Goal: Contribute content: Add original content to the website for others to see

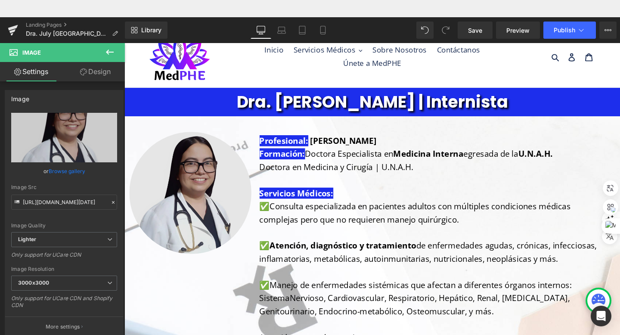
click at [196, 193] on img at bounding box center [195, 201] width 131 height 128
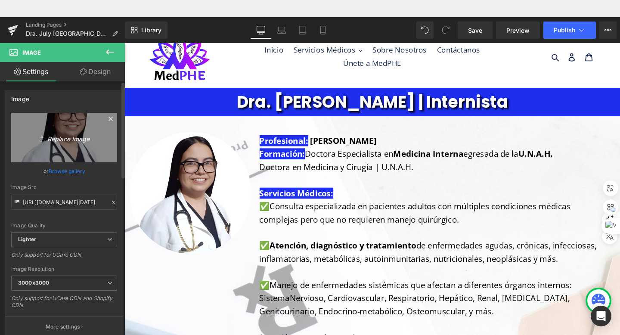
click at [80, 132] on icon "Replace Image" at bounding box center [64, 137] width 69 height 11
type input "C:\fakepath\Dra July [PERSON_NAME] foto perfil.jpg"
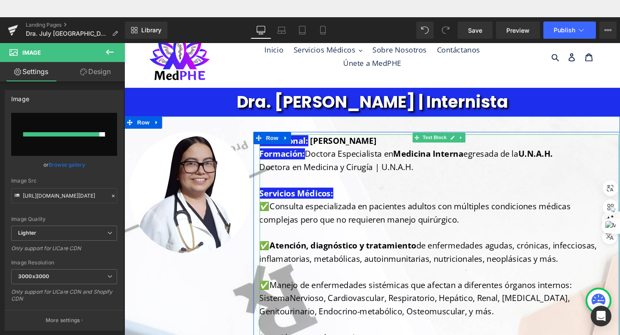
type input "[URL][DOMAIN_NAME][DATE]"
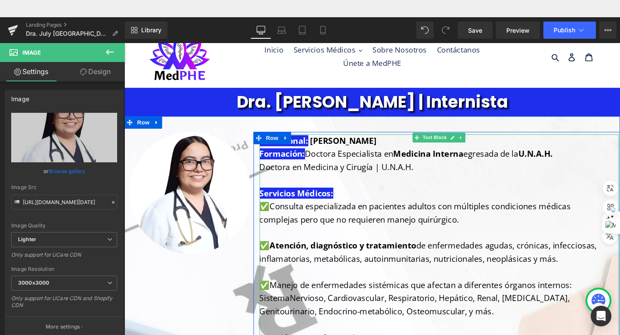
click at [524, 196] on p "Servicios Médicos:" at bounding box center [450, 195] width 367 height 28
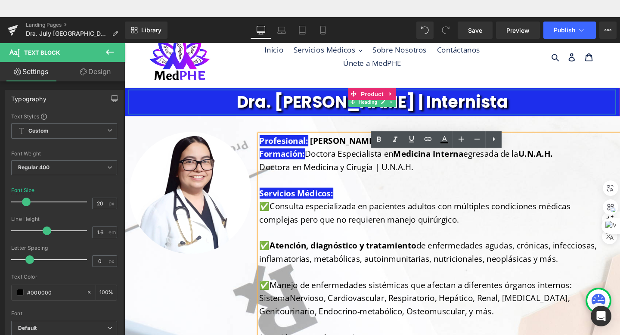
click at [413, 108] on h1 "Dra. [PERSON_NAME] | Internista" at bounding box center [385, 106] width 513 height 26
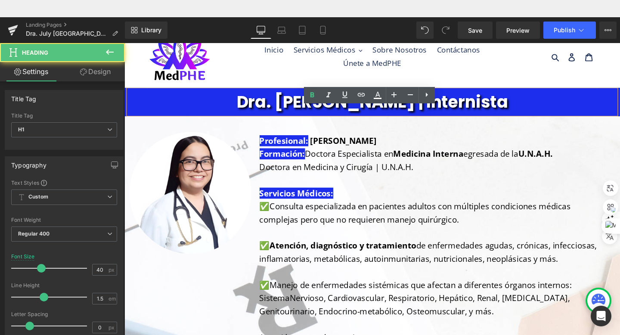
click at [413, 108] on h1 "Dra. [PERSON_NAME] | Internista" at bounding box center [385, 106] width 513 height 26
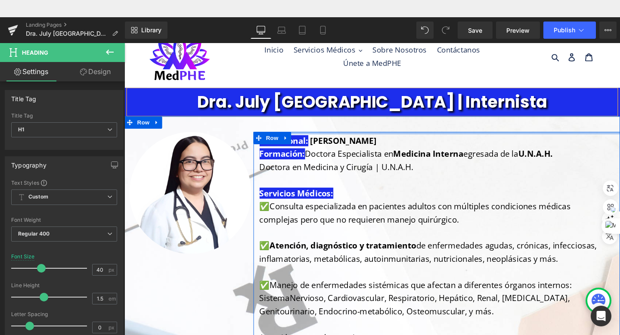
click at [390, 150] on strong "[PERSON_NAME]" at bounding box center [355, 147] width 70 height 12
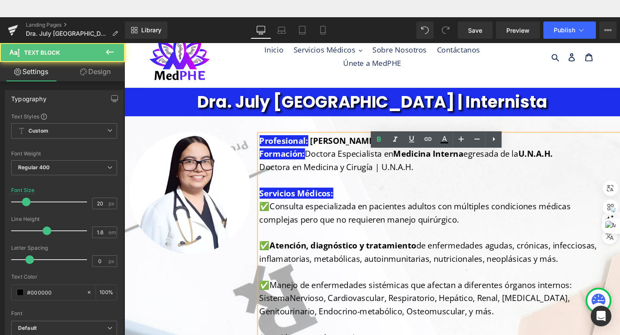
click at [375, 146] on strong "[PERSON_NAME]" at bounding box center [355, 147] width 70 height 12
click at [528, 149] on p "Profesional: [PERSON_NAME]" at bounding box center [450, 147] width 367 height 14
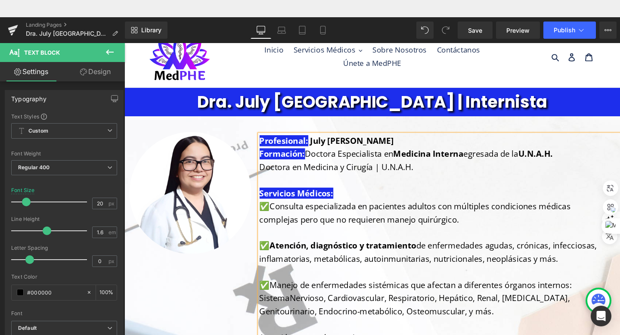
drag, startPoint x: 437, startPoint y: 175, endPoint x: 444, endPoint y: 180, distance: 7.8
click at [444, 180] on p "Formación: Doctora Especialista en Medicina Interna egresada de la U.N.A.H. Doc…" at bounding box center [450, 168] width 367 height 28
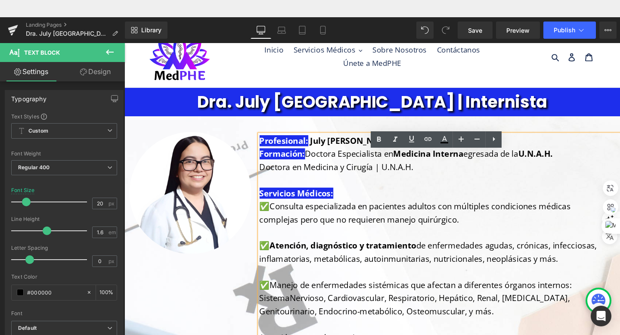
click at [455, 175] on p "Formación: Doctora Especialista en Medicina Interna egresada de la U.N.A.H. Doc…" at bounding box center [450, 168] width 367 height 28
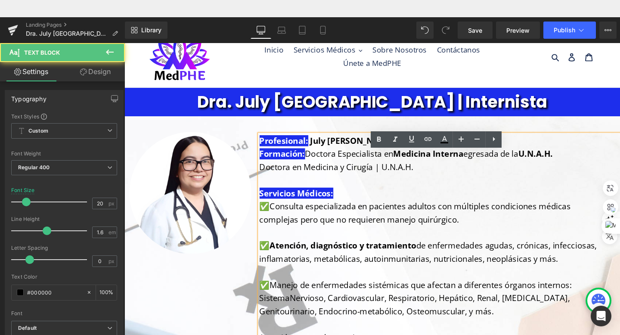
click at [447, 184] on p "Servicios Médicos:" at bounding box center [450, 195] width 367 height 28
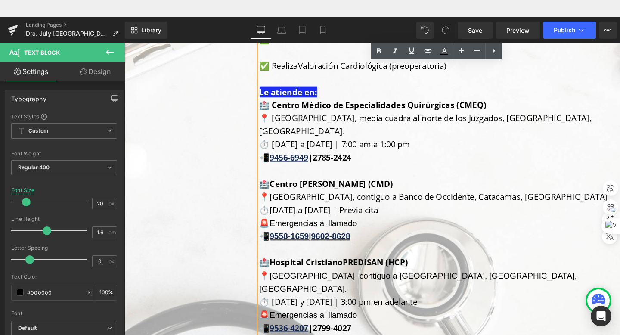
scroll to position [479, 0]
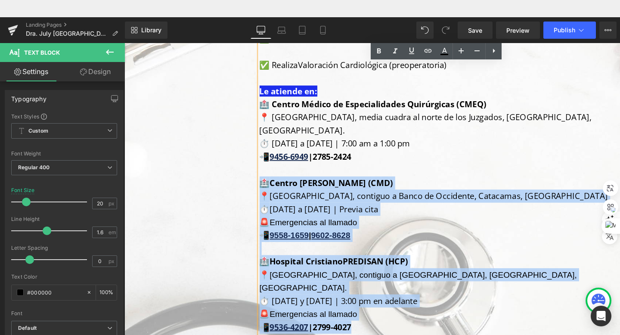
drag, startPoint x: 378, startPoint y: 317, endPoint x: 271, endPoint y: 178, distance: 176.0
click at [271, 178] on div "Profesional: July [PERSON_NAME] Formación: Doctora Especialista en Medicina Int…" at bounding box center [456, 12] width 378 height 703
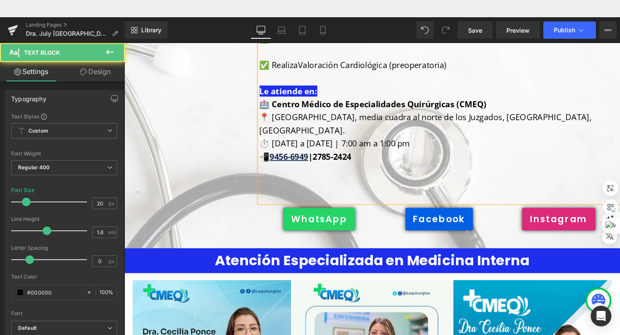
click at [344, 171] on p at bounding box center [450, 178] width 367 height 14
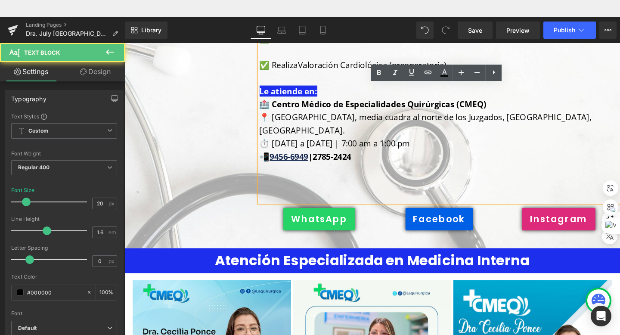
click at [284, 109] on span "🏥 Centro Médico de Especialidades Quirúrgicas (CMEQ)" at bounding box center [386, 109] width 239 height 12
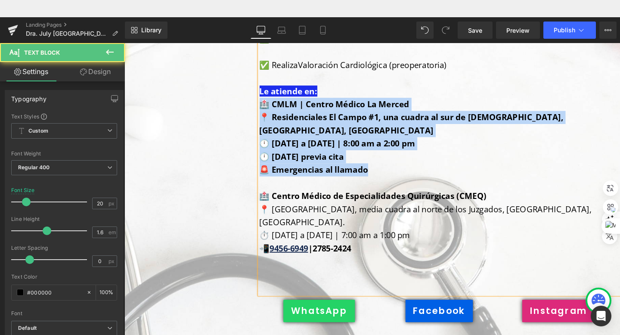
drag, startPoint x: 381, startPoint y: 178, endPoint x: 267, endPoint y: 112, distance: 131.4
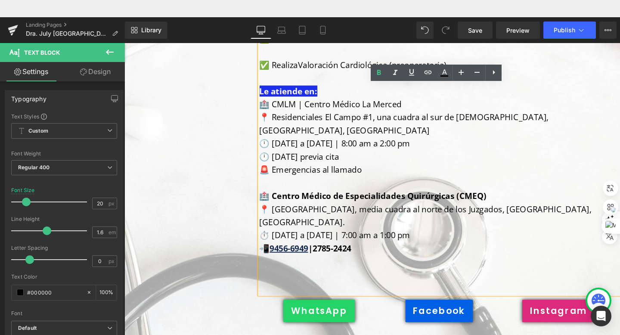
click at [355, 112] on span "🏥 CMLM | Centro Médico La Merced" at bounding box center [341, 109] width 149 height 12
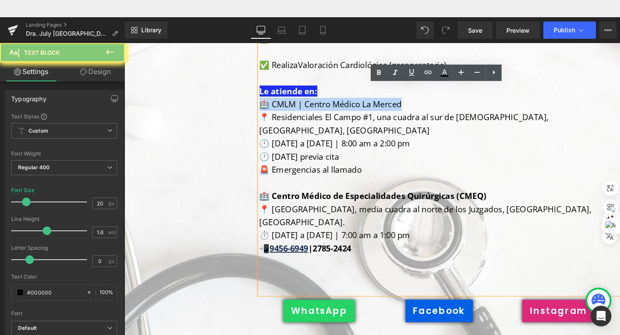
click at [355, 112] on span "🏥 CMLM | Centro Médico La Merced" at bounding box center [341, 109] width 149 height 12
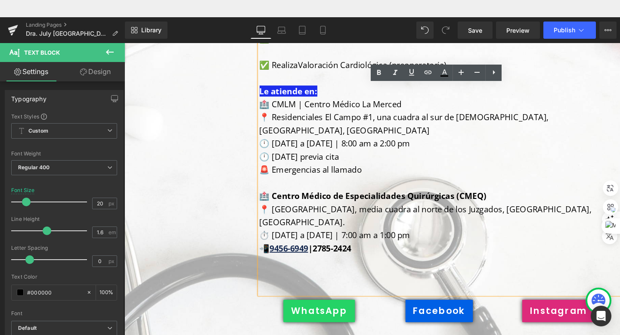
click at [355, 112] on span "🏥 CMLM | Centro Médico La Merced" at bounding box center [341, 109] width 149 height 12
click at [312, 108] on strong "🏥 CMLM | Centro Médico La Merced" at bounding box center [346, 109] width 158 height 12
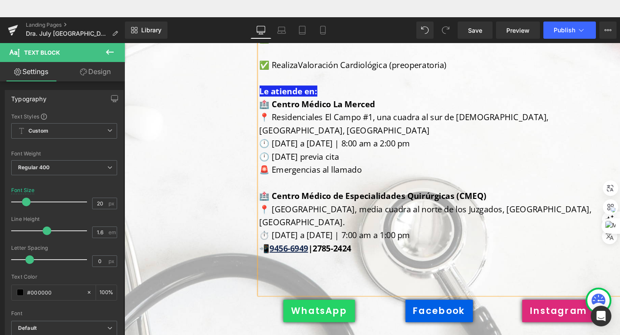
click at [415, 111] on p "🏥 Centro Médico La Merced" at bounding box center [450, 109] width 367 height 14
click at [447, 157] on p "🕛 [DATE] previa cita" at bounding box center [450, 164] width 367 height 14
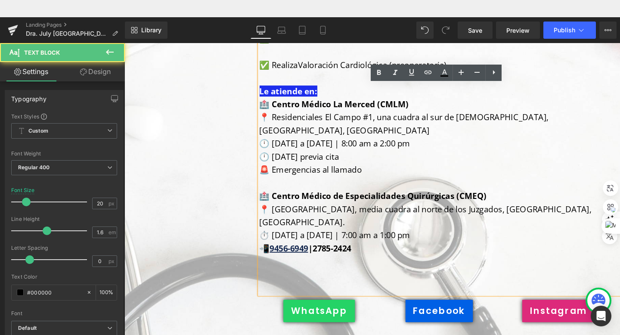
click at [280, 144] on span "🕛 [DATE] a [DATE] | 8:00 am a 2:00 pm" at bounding box center [346, 150] width 159 height 12
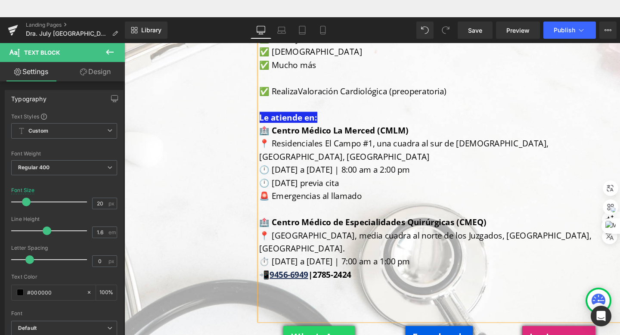
scroll to position [436, 0]
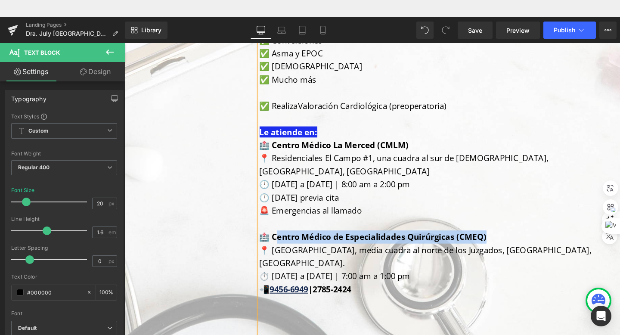
drag, startPoint x: 513, startPoint y: 229, endPoint x: 286, endPoint y: 236, distance: 227.5
click at [286, 241] on p "🏥 Centro Médico de Especialidades Quirúrgicas (CMEQ)" at bounding box center [450, 248] width 367 height 14
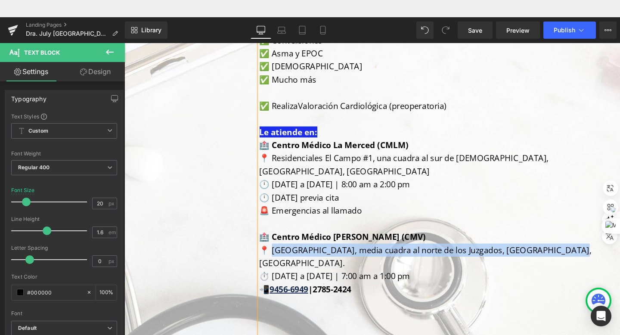
drag, startPoint x: 593, startPoint y: 248, endPoint x: 279, endPoint y: 247, distance: 313.6
click at [279, 255] on p "📍 [GEOGRAPHIC_DATA], media cuadra al norte de los Juzgados, [GEOGRAPHIC_DATA], …" at bounding box center [450, 269] width 367 height 28
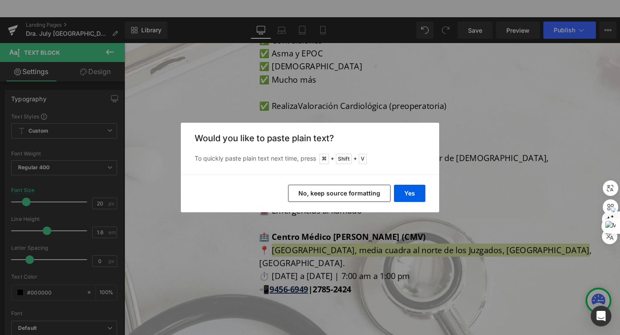
click at [358, 194] on button "No, keep source formatting" at bounding box center [339, 193] width 103 height 17
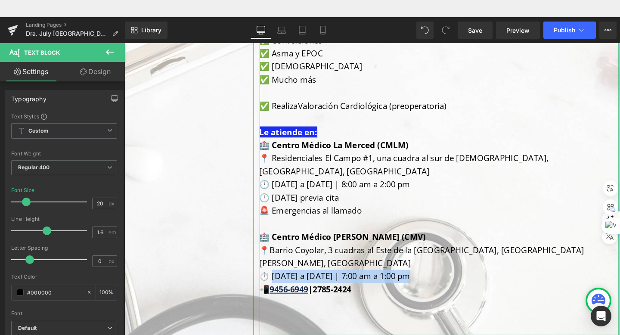
drag, startPoint x: 428, startPoint y: 261, endPoint x: 280, endPoint y: 261, distance: 147.7
click at [280, 283] on p "⏱️ [DATE] a [DATE] | 7:00 am a 1:00 pm" at bounding box center [450, 290] width 367 height 14
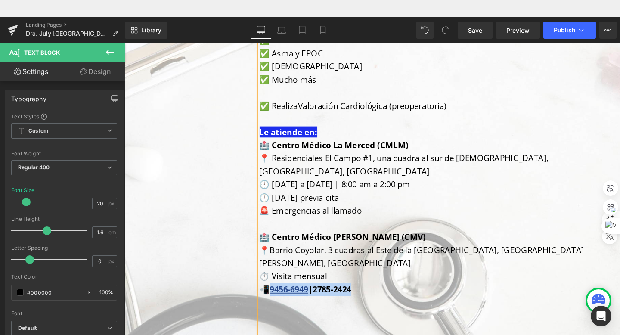
drag, startPoint x: 373, startPoint y: 280, endPoint x: 280, endPoint y: 275, distance: 93.6
click at [280, 296] on p "📲 9456-6949 | 2785-2424" at bounding box center [450, 303] width 367 height 14
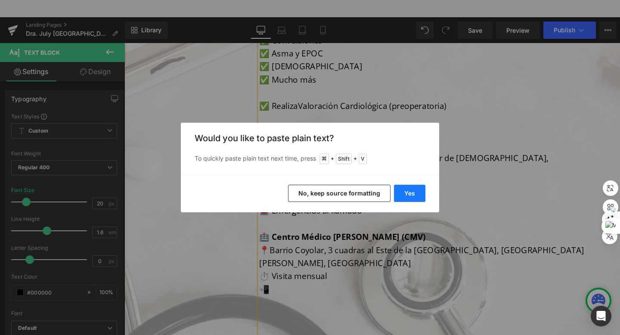
click at [401, 193] on button "Yes" at bounding box center [409, 193] width 31 height 17
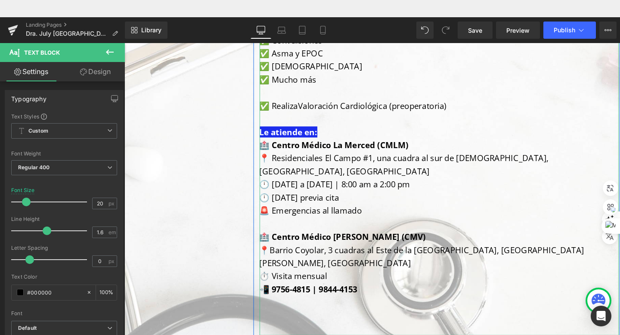
drag, startPoint x: 375, startPoint y: 277, endPoint x: 339, endPoint y: 277, distance: 35.8
click at [339, 296] on p "📲 9756-4815 | 9844-4153" at bounding box center [450, 303] width 367 height 14
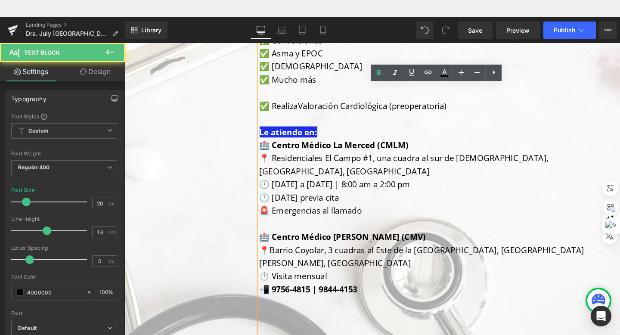
click at [381, 214] on p "🚨 Emergencias al llamado" at bounding box center [450, 221] width 367 height 14
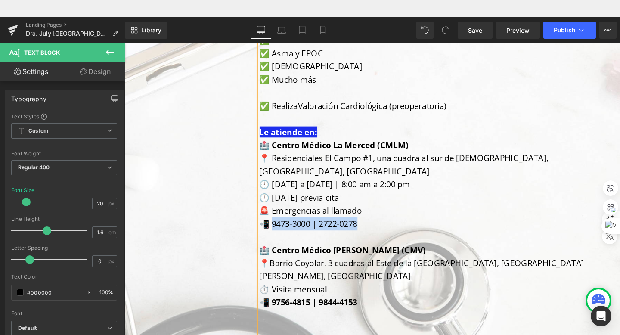
drag, startPoint x: 373, startPoint y: 220, endPoint x: 279, endPoint y: 221, distance: 93.9
click at [279, 227] on p "📲 9473-3000 | 2722-0278" at bounding box center [450, 234] width 367 height 14
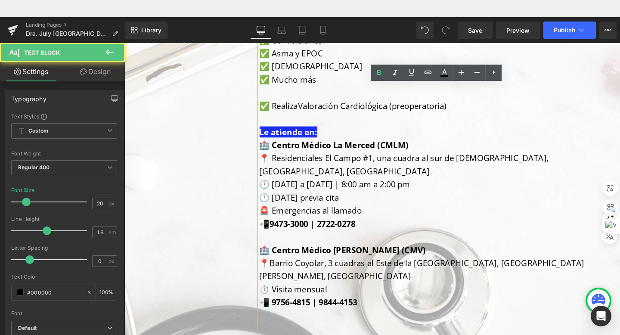
click at [423, 241] on p at bounding box center [450, 248] width 367 height 14
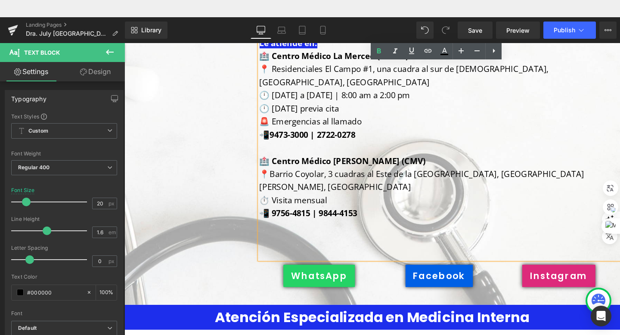
scroll to position [532, 0]
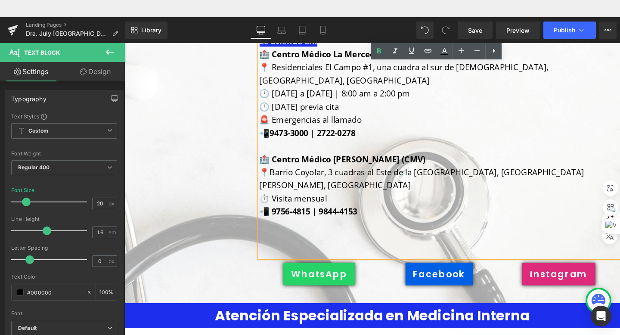
click at [358, 242] on p at bounding box center [450, 249] width 367 height 14
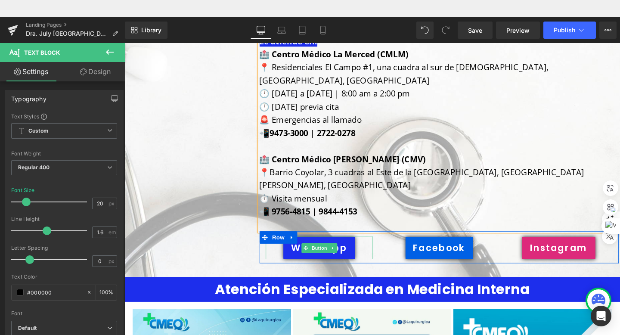
click at [298, 248] on link "WhatsApp" at bounding box center [329, 260] width 75 height 24
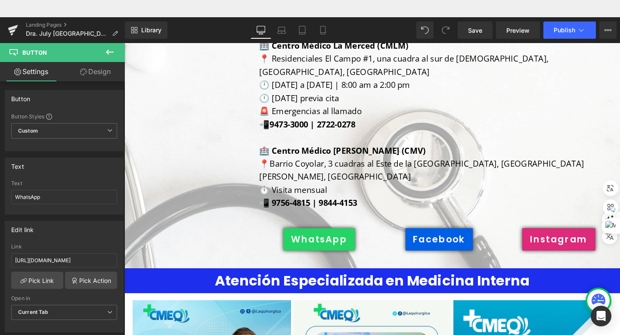
scroll to position [657, 0]
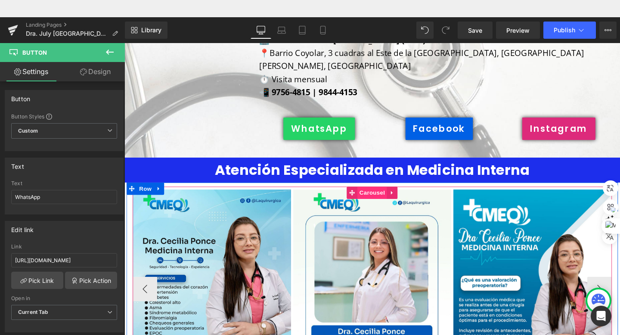
click at [388, 195] on span "Carousel" at bounding box center [385, 201] width 31 height 13
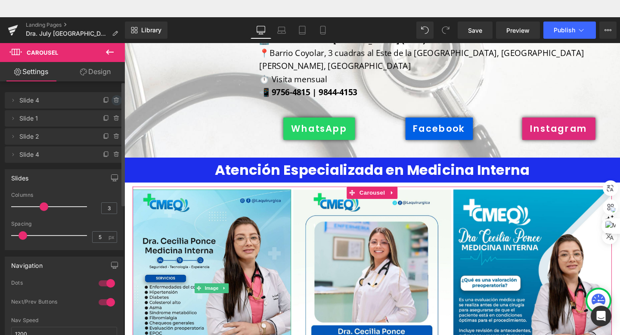
click at [112, 98] on span at bounding box center [117, 100] width 10 height 10
click at [109, 98] on button "Delete" at bounding box center [107, 100] width 27 height 11
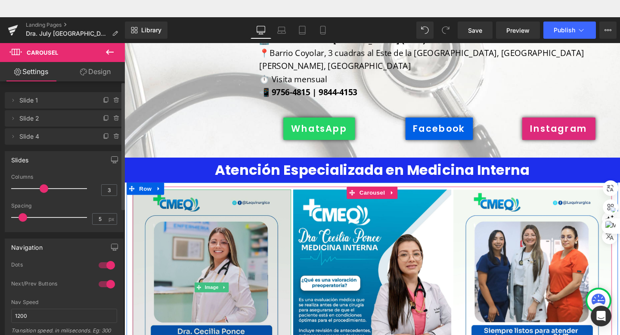
click at [214, 237] on img at bounding box center [216, 301] width 167 height 206
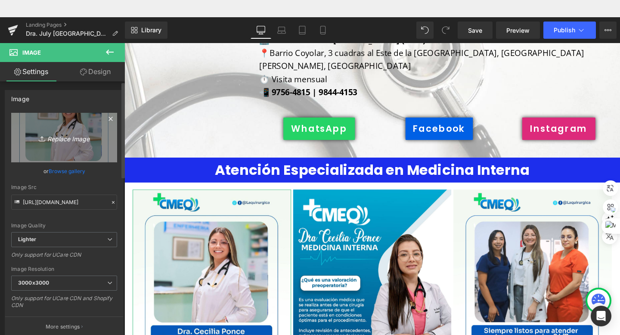
click at [93, 146] on link "Replace Image" at bounding box center [64, 138] width 106 height 50
type input "C:\fakepath\Dra July [PERSON_NAME] Internista en CM La Merced.png"
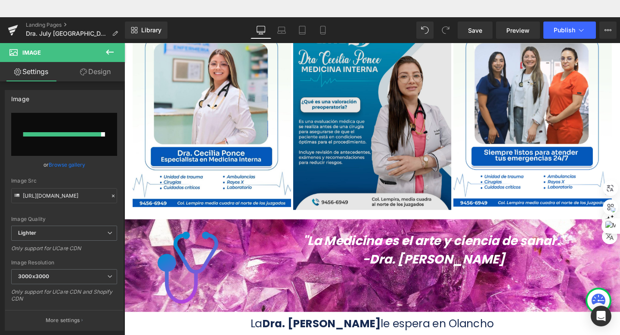
scroll to position [948, 0]
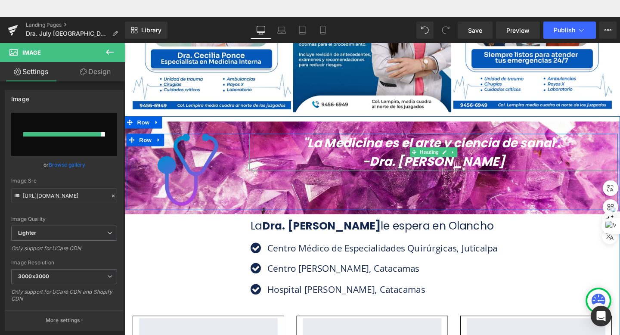
click at [557, 140] on icon ""La Medicina es el arte y ciencia de sanar."" at bounding box center [450, 149] width 276 height 18
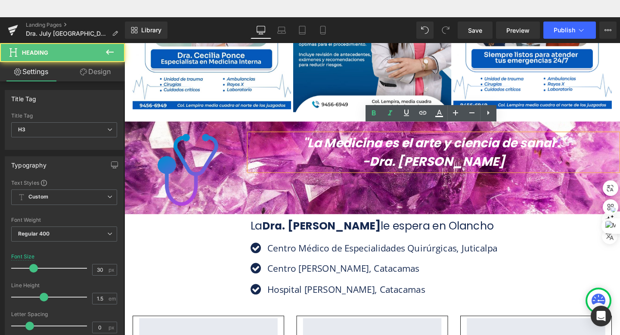
click at [583, 140] on icon ""La Medicina es el arte y ciencia de sanar."" at bounding box center [450, 149] width 276 height 18
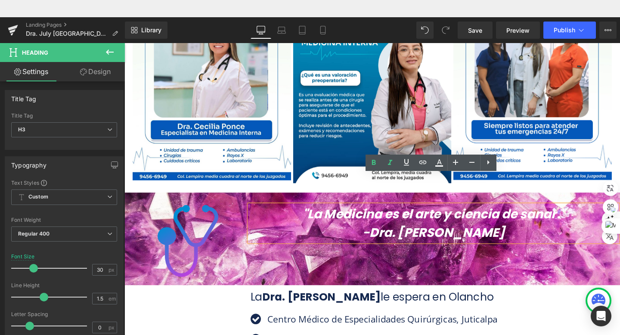
scroll to position [733, 0]
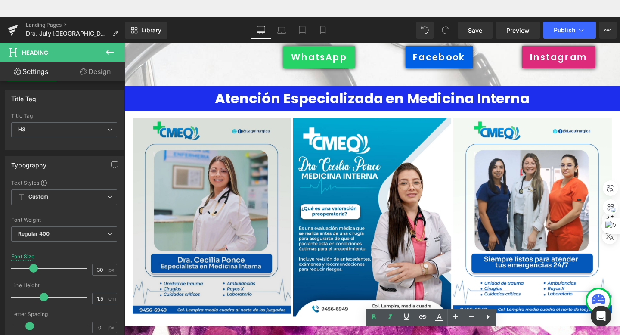
click at [215, 202] on div "Image" at bounding box center [216, 226] width 167 height 206
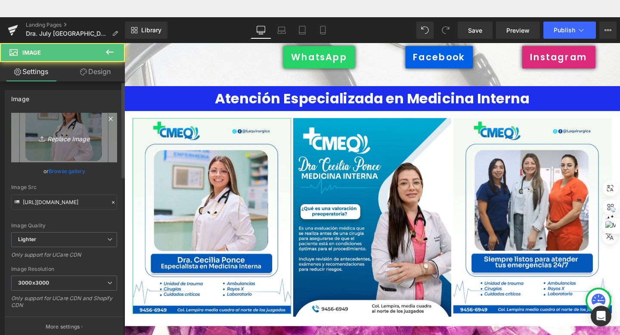
click at [63, 137] on icon "Replace Image" at bounding box center [64, 137] width 69 height 11
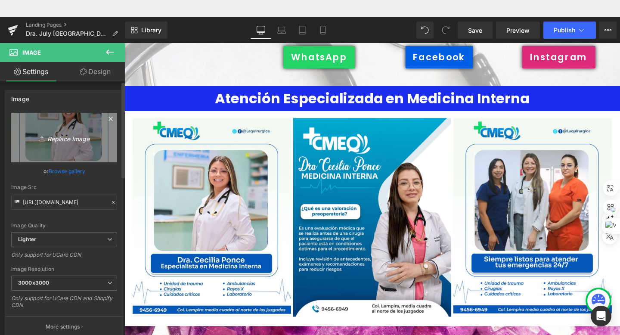
type input "C:\fakepath\Dra July [PERSON_NAME] Internista en CM La Merced.png"
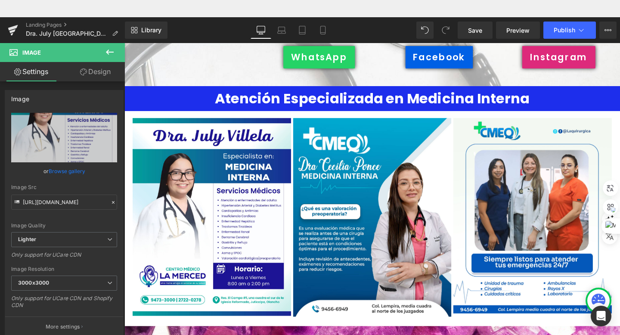
type input "[URL][DOMAIN_NAME][DATE]"
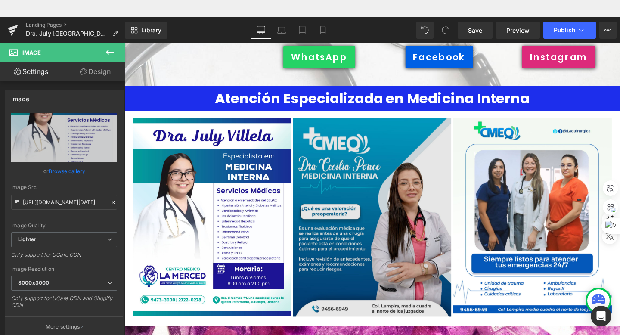
click at [336, 153] on img at bounding box center [385, 227] width 167 height 209
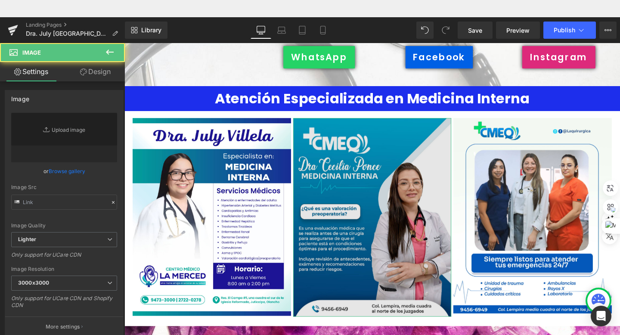
type input "[URL][DOMAIN_NAME]"
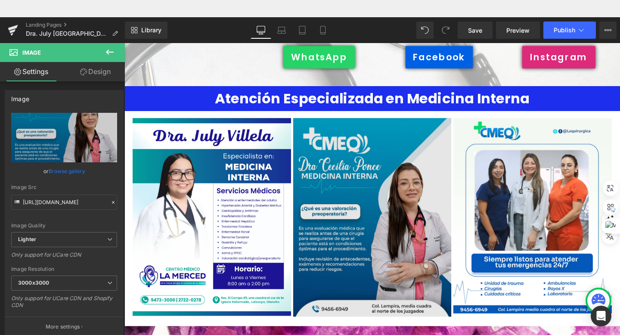
type input "C:\fakepath\CMLM Emergencias y Hospitalización 247.png"
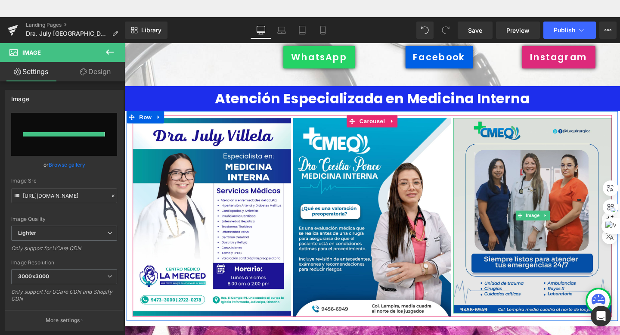
type input "[URL][DOMAIN_NAME]"
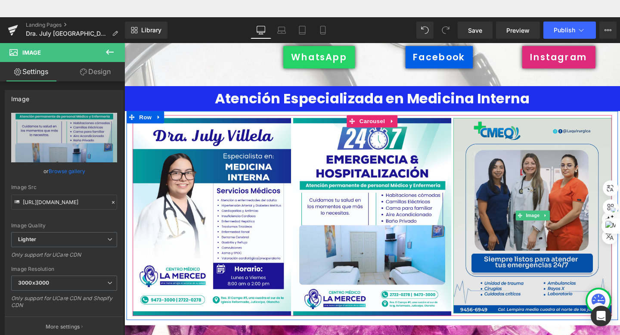
click at [527, 222] on img at bounding box center [553, 225] width 167 height 205
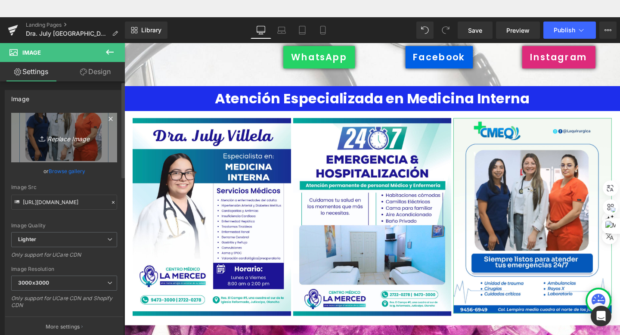
click at [90, 151] on link "Replace Image" at bounding box center [64, 138] width 106 height 50
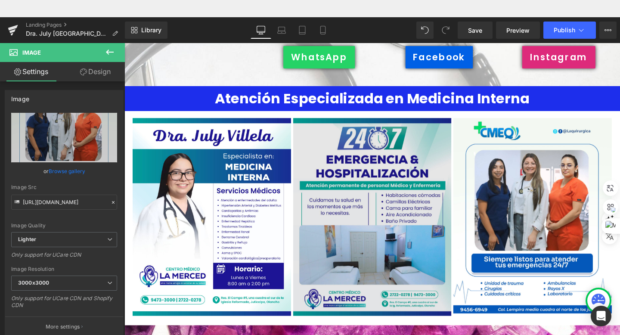
type input "C:\fakepath\CM La Merced Cirugías Mayores.png"
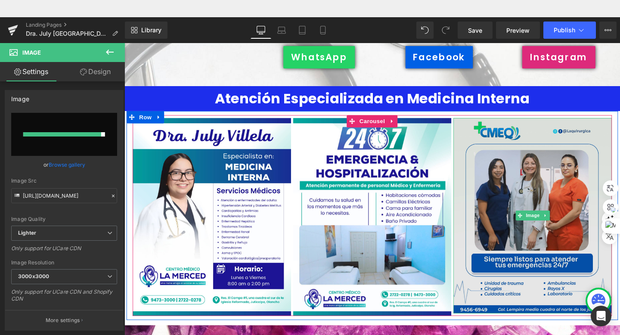
click at [426, 164] on img at bounding box center [385, 227] width 167 height 208
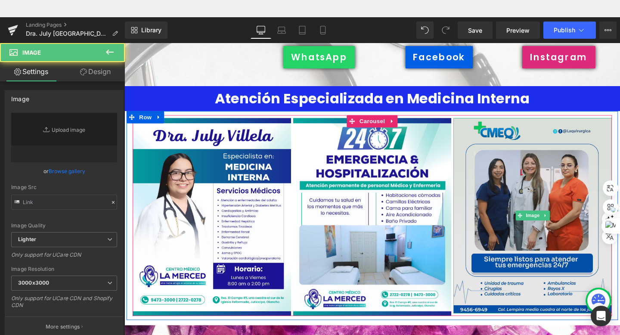
click at [513, 169] on img at bounding box center [553, 225] width 167 height 205
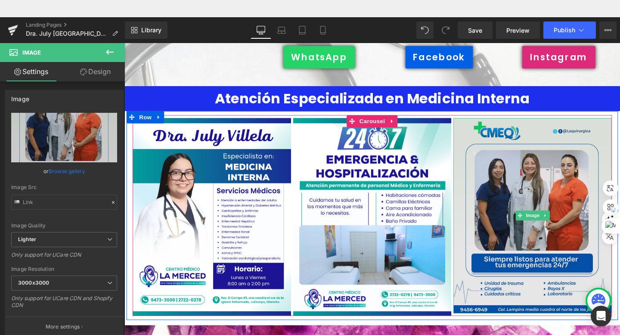
type input "[URL][DOMAIN_NAME]"
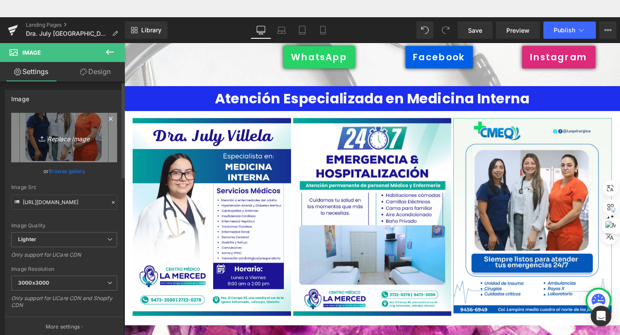
click at [67, 133] on icon "Replace Image" at bounding box center [64, 137] width 69 height 11
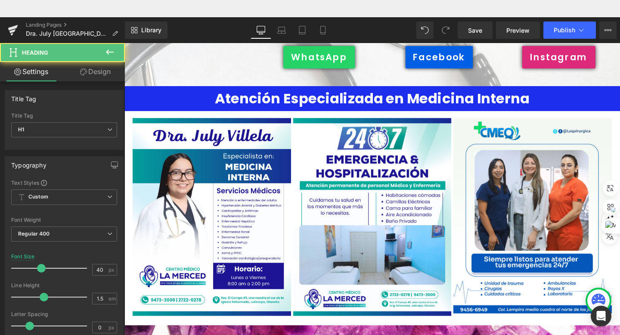
scroll to position [0, 0]
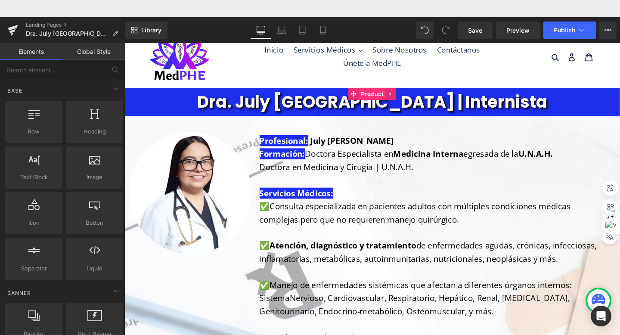
click at [389, 97] on span "Product" at bounding box center [385, 97] width 28 height 13
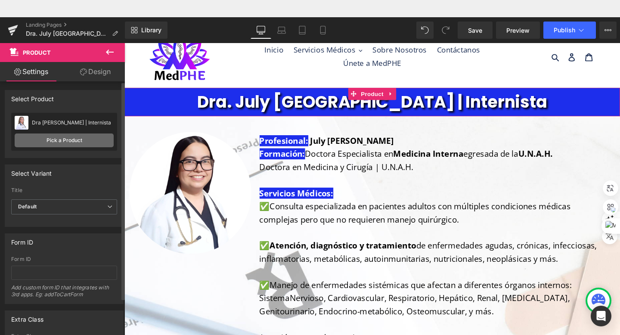
click at [59, 136] on link "Pick a Product" at bounding box center [64, 141] width 99 height 14
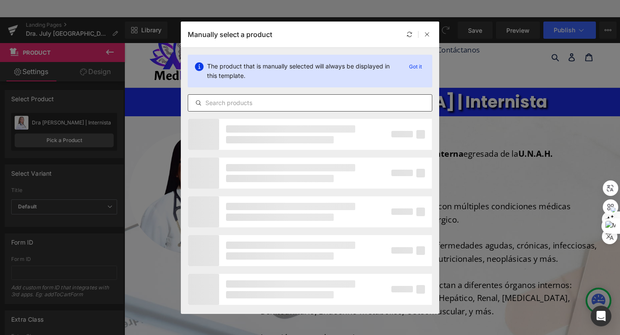
click at [222, 103] on input "text" at bounding box center [310, 103] width 244 height 10
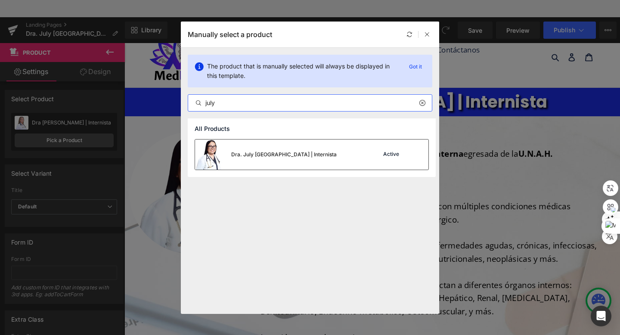
type input "july"
click at [276, 152] on div "Dra. July [GEOGRAPHIC_DATA] | Internista" at bounding box center [284, 155] width 106 height 8
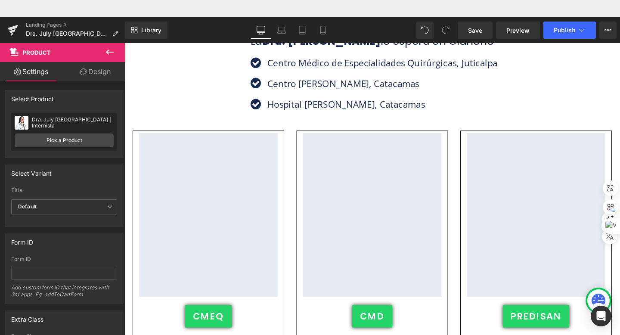
scroll to position [1134, 0]
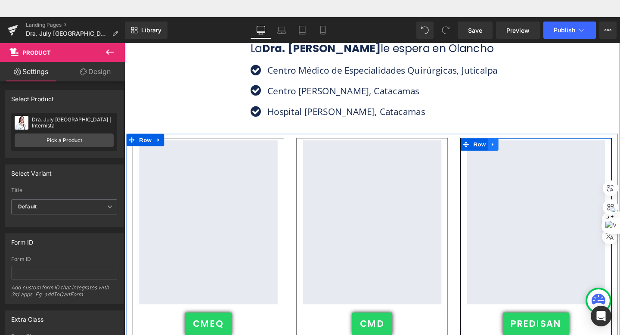
click at [513, 147] on icon at bounding box center [512, 150] width 6 height 6
click at [532, 148] on icon at bounding box center [535, 151] width 6 height 6
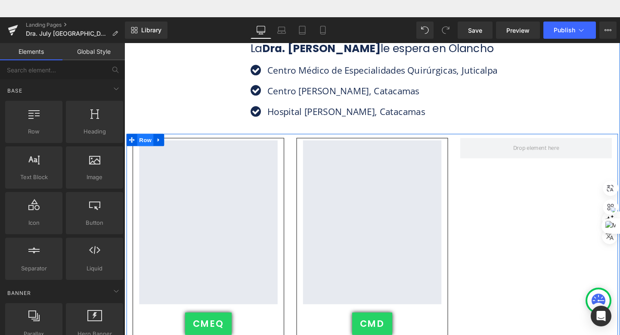
click at [152, 140] on span "Row" at bounding box center [146, 146] width 17 height 13
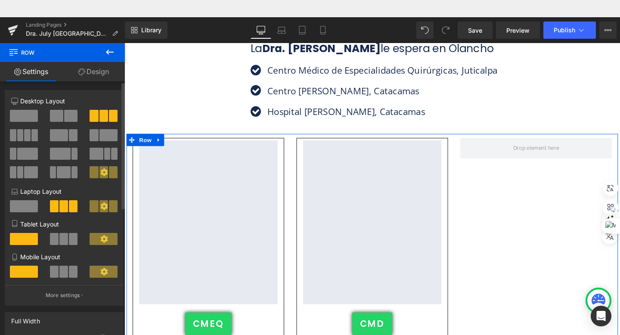
click at [66, 120] on span at bounding box center [70, 116] width 13 height 12
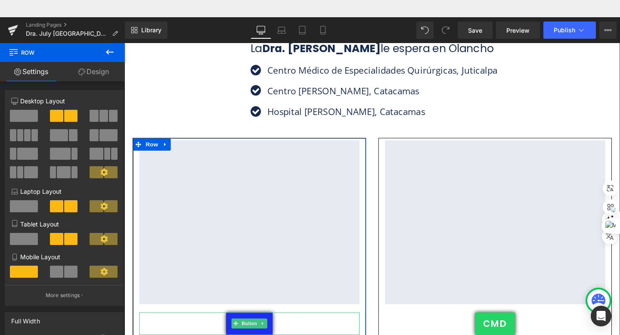
click at [243, 327] on link "CMEQ" at bounding box center [255, 339] width 49 height 24
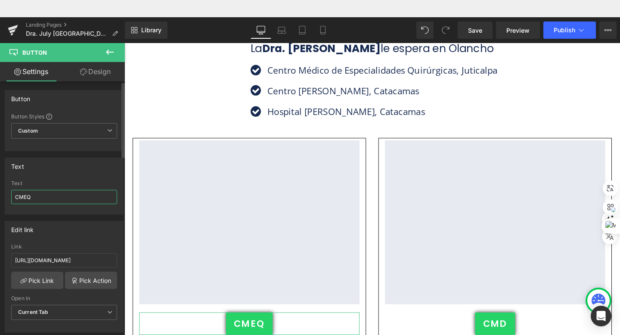
click at [64, 197] on input "CMEQ" at bounding box center [64, 197] width 106 height 14
type input "CM La Merced"
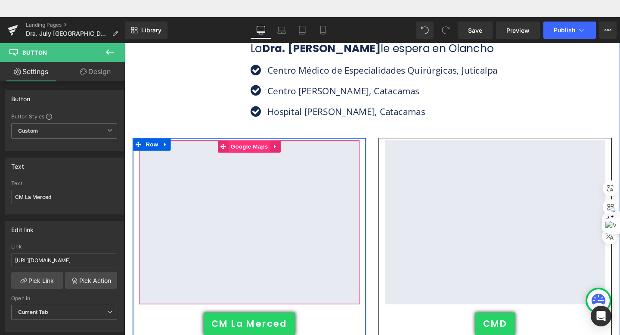
click at [255, 146] on span "Google Maps" at bounding box center [256, 152] width 44 height 13
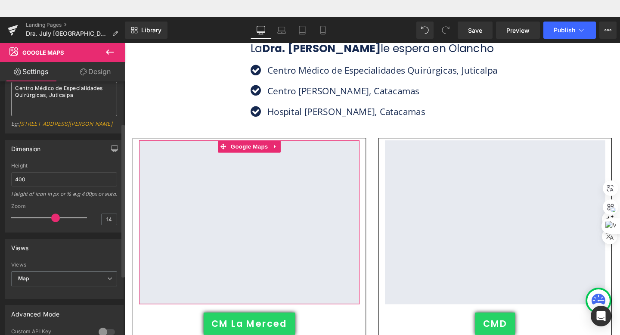
scroll to position [6, 0]
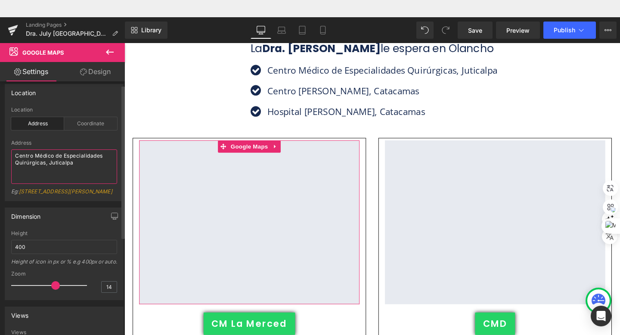
click at [76, 167] on textarea "Centro Médico de Especialidades Quirúrgicas, Juticalpa" at bounding box center [64, 166] width 106 height 34
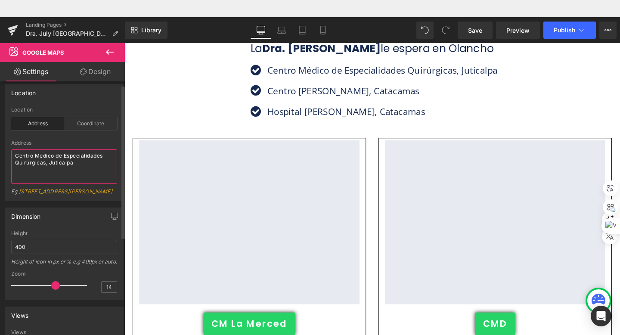
click at [66, 168] on textarea "Centro Médico de Especialidades Quirúrgicas, Juticalpa" at bounding box center [64, 166] width 106 height 34
drag, startPoint x: 47, startPoint y: 165, endPoint x: 56, endPoint y: 157, distance: 12.5
click at [56, 157] on textarea "Centro Médico de Especialidades Quirúrgicas, Juticalpa" at bounding box center [64, 166] width 106 height 34
type textarea "Centro Médico La Merced, Juticalpa"
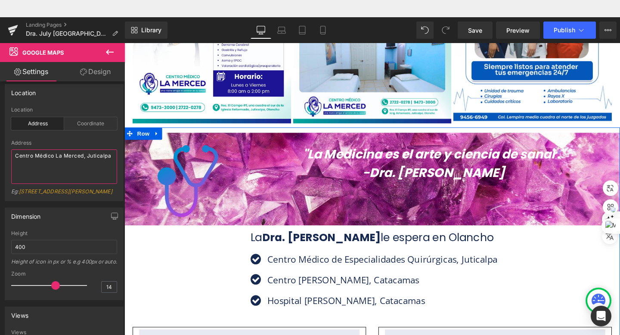
scroll to position [983, 0]
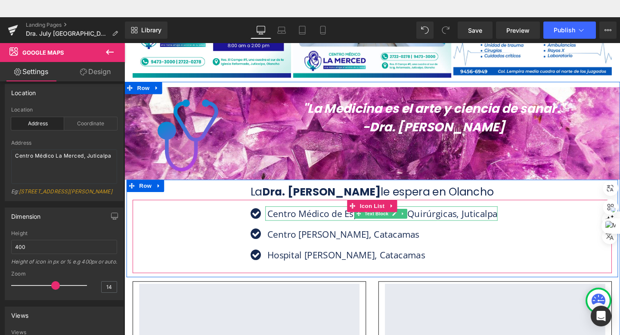
click at [457, 216] on p "Centro Médico de Especialidades Quirúrgicas, Juticalpa" at bounding box center [396, 223] width 242 height 15
click at [486, 216] on p "Centro Médico de Especialidades Quirúrgicas, Juticalpa" at bounding box center [396, 223] width 242 height 15
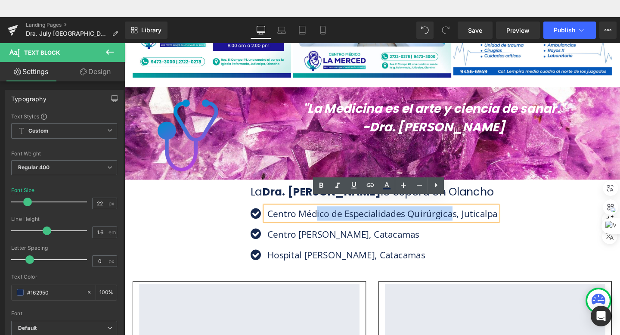
drag, startPoint x: 472, startPoint y: 195, endPoint x: 326, endPoint y: 199, distance: 146.1
click at [326, 216] on p "Centro Médico de Especialidades Quirúrgicas, Juticalpa" at bounding box center [396, 223] width 242 height 15
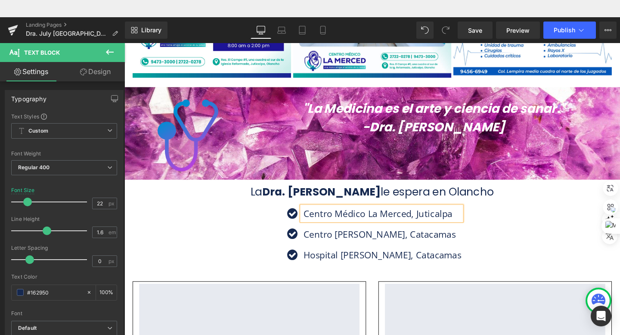
click at [333, 237] on div "Centro [PERSON_NAME], Catacamas Text Block" at bounding box center [395, 244] width 168 height 15
click at [0, 0] on link at bounding box center [0, 0] width 0 height 0
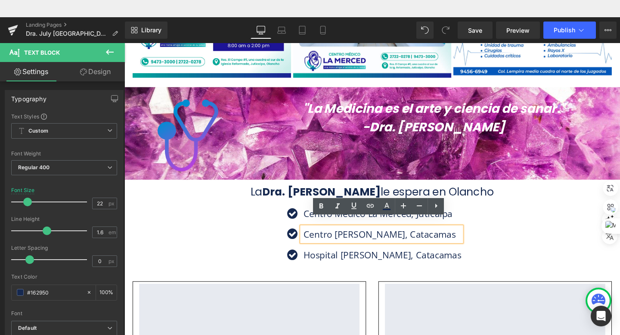
click at [311, 237] on div "Centro [PERSON_NAME], Catacamas" at bounding box center [395, 244] width 168 height 15
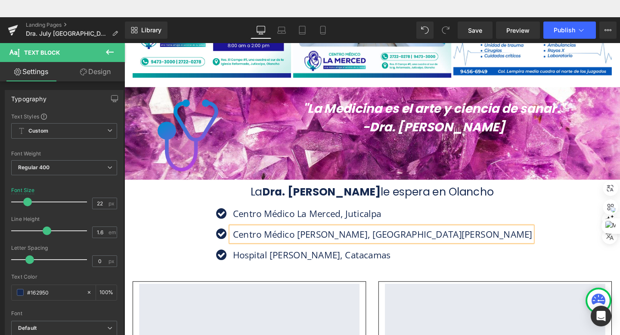
click at [538, 229] on div "Icon Centro Médico [GEOGRAPHIC_DATA], Juticalpa Text Block Icon [GEOGRAPHIC_DAT…" at bounding box center [385, 248] width 504 height 65
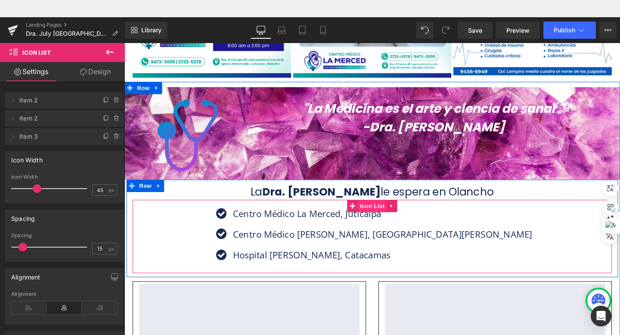
click at [385, 209] on span "Icon List" at bounding box center [385, 215] width 30 height 13
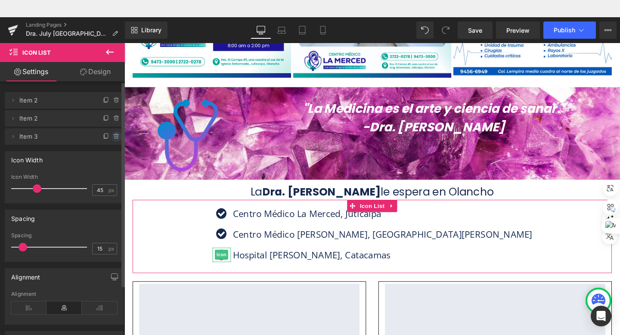
click at [114, 136] on icon at bounding box center [116, 136] width 7 height 7
click at [109, 137] on button "Delete" at bounding box center [107, 136] width 27 height 11
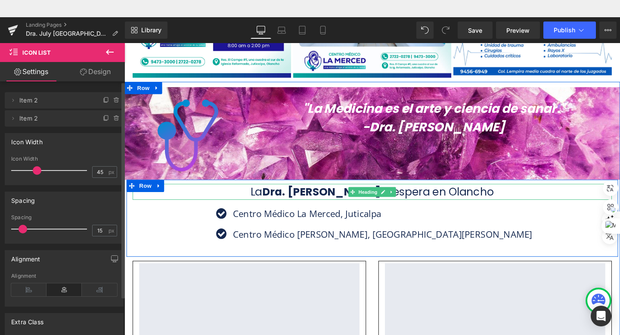
click at [341, 192] on h3 "La Dra. [PERSON_NAME] le espera en Olancho" at bounding box center [385, 200] width 504 height 17
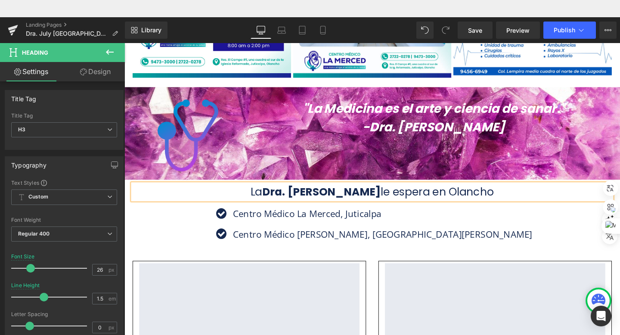
click at [341, 192] on h3 "La Dra. [PERSON_NAME] le espera en Olancho" at bounding box center [385, 200] width 504 height 17
click at [349, 192] on h3 "La Dra. [PERSON_NAME] le espera en Olancho" at bounding box center [385, 200] width 504 height 17
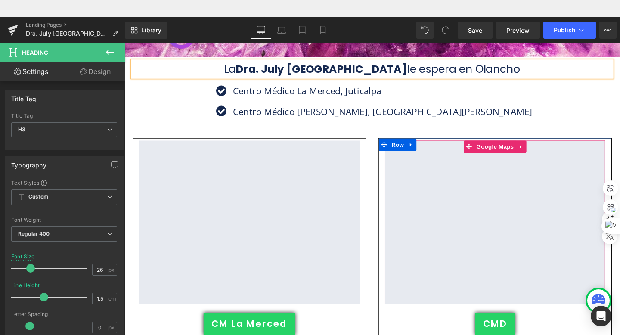
scroll to position [1113, 0]
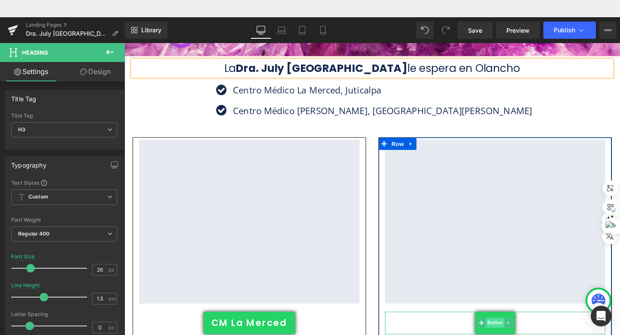
click at [508, 333] on span "Button" at bounding box center [514, 338] width 20 height 10
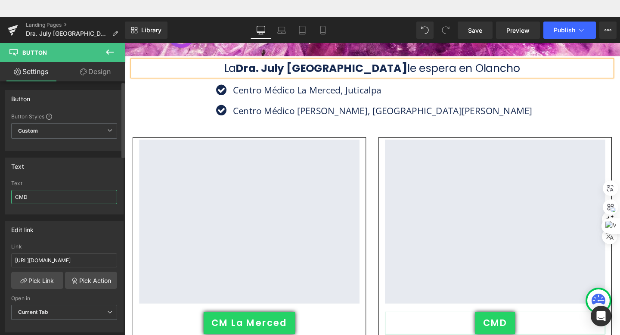
click at [64, 192] on input "CMD" at bounding box center [64, 197] width 106 height 14
click at [64, 190] on input "CMD" at bounding box center [64, 197] width 106 height 14
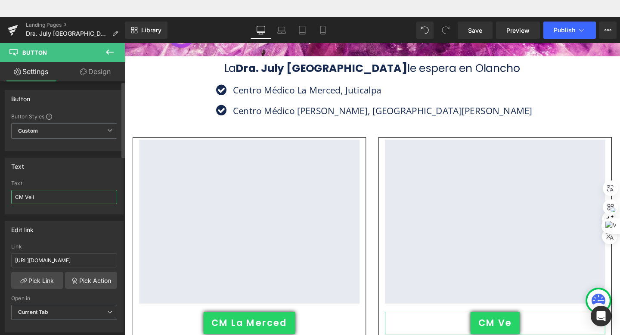
type input "CM [PERSON_NAME]"
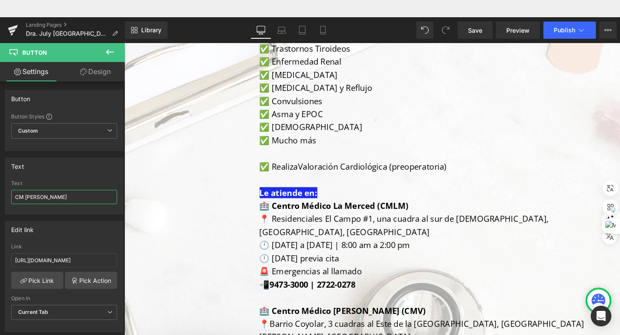
scroll to position [358, 0]
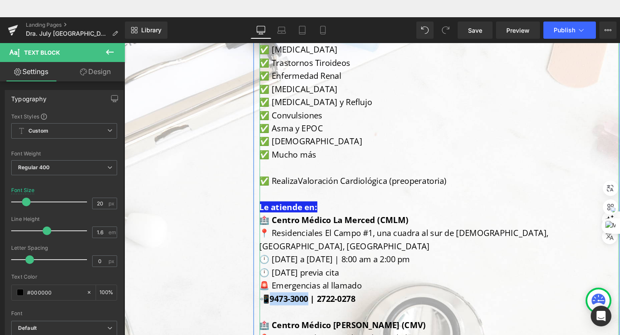
click at [280, 307] on strong "9473-3000 | 2722-0278" at bounding box center [322, 313] width 90 height 12
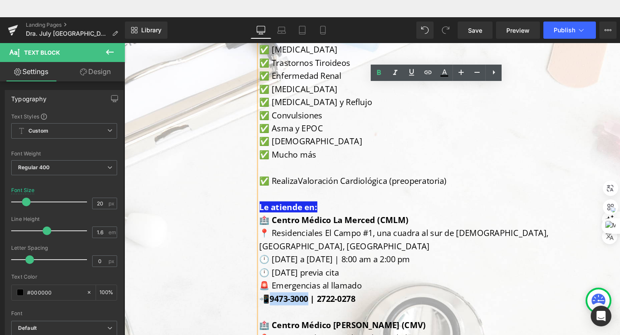
copy strong "9473-3000"
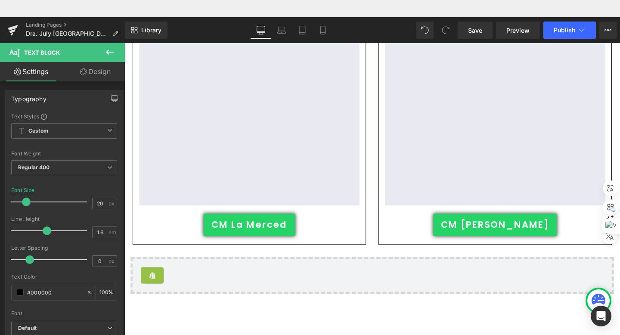
scroll to position [1299, 0]
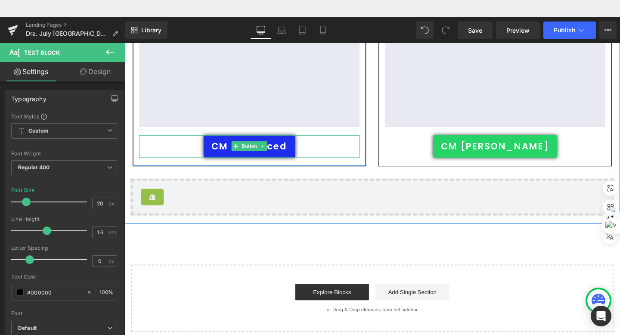
click at [221, 146] on span "CM La Merced" at bounding box center [256, 152] width 80 height 13
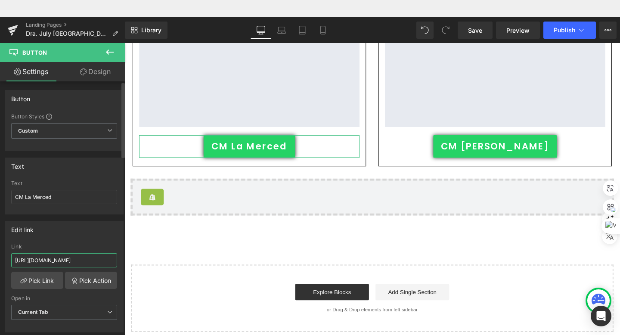
click at [90, 262] on input "[URL][DOMAIN_NAME]" at bounding box center [64, 260] width 106 height 14
type input "[URL][DOMAIN_NAME]"
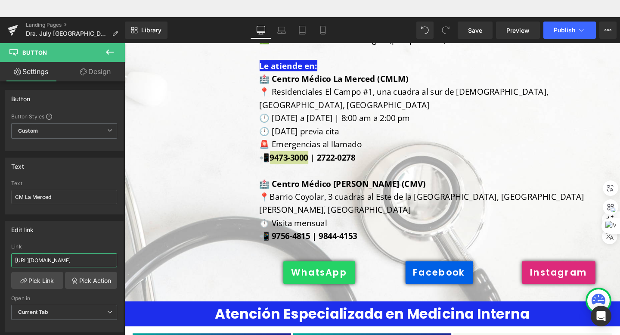
scroll to position [497, 0]
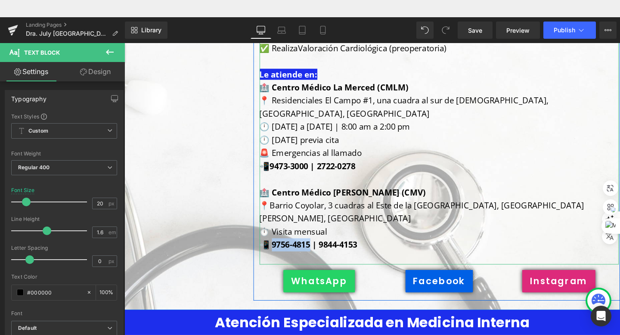
drag, startPoint x: 288, startPoint y: 228, endPoint x: 280, endPoint y: 227, distance: 7.9
click at [280, 250] on span "📲 9756-4815 | 9844-4153" at bounding box center [318, 256] width 103 height 12
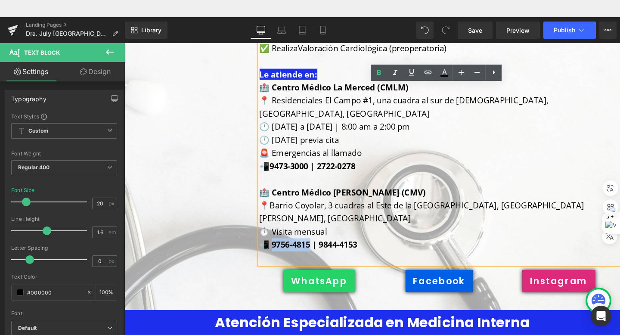
copy span "756-4815"
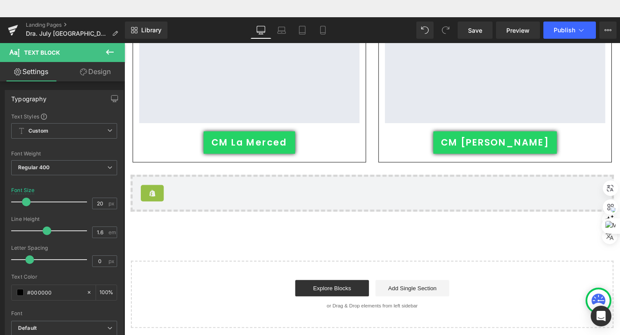
scroll to position [1262, 0]
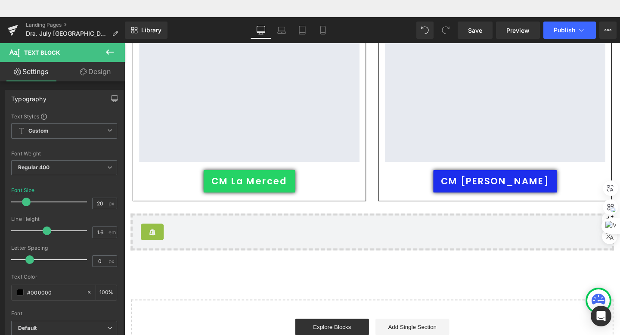
click at [498, 177] on div "CM [PERSON_NAME] Button" at bounding box center [514, 189] width 232 height 24
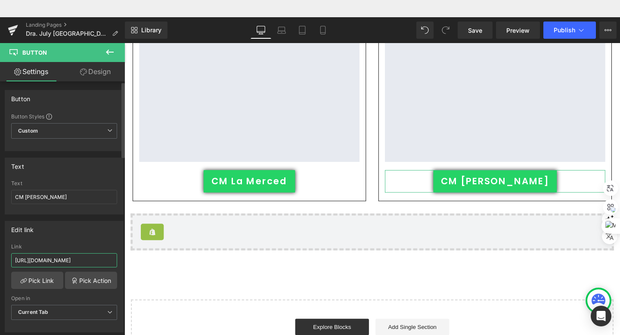
click at [94, 264] on input "[URL][DOMAIN_NAME]" at bounding box center [64, 260] width 106 height 14
type input "[URL][DOMAIN_NAME]"
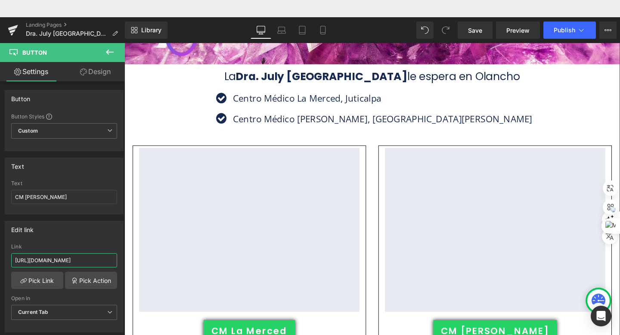
scroll to position [1076, 0]
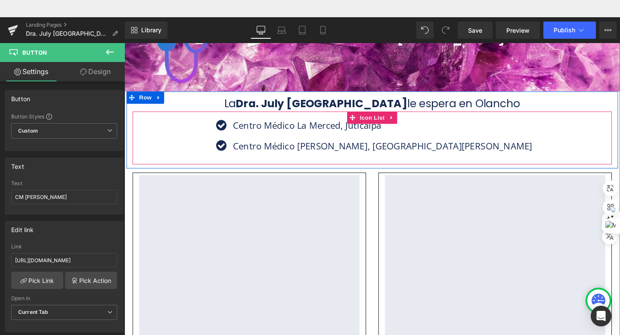
click at [529, 139] on div "Icon Centro Médico [GEOGRAPHIC_DATA], Juticalpa Text Block Icon [GEOGRAPHIC_DAT…" at bounding box center [385, 143] width 504 height 55
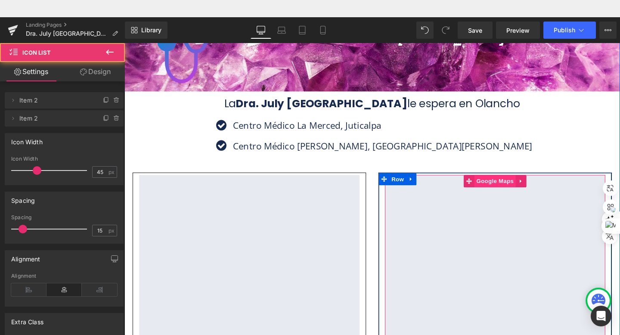
click at [519, 183] on span "Google Maps" at bounding box center [514, 189] width 44 height 13
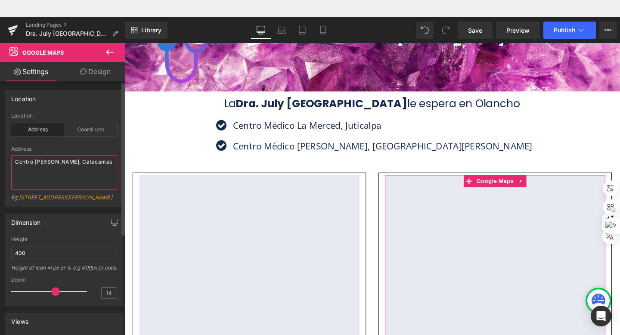
click at [71, 162] on textarea "Centro [PERSON_NAME], Catacamas" at bounding box center [64, 172] width 106 height 34
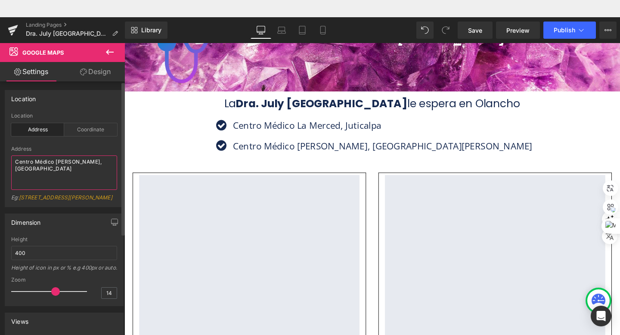
type textarea "Centro Médico [PERSON_NAME], [GEOGRAPHIC_DATA][PERSON_NAME]"
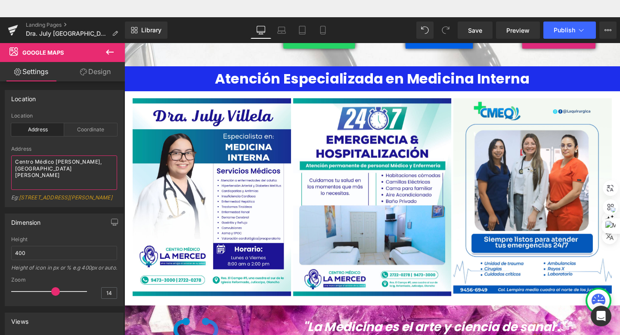
scroll to position [848, 0]
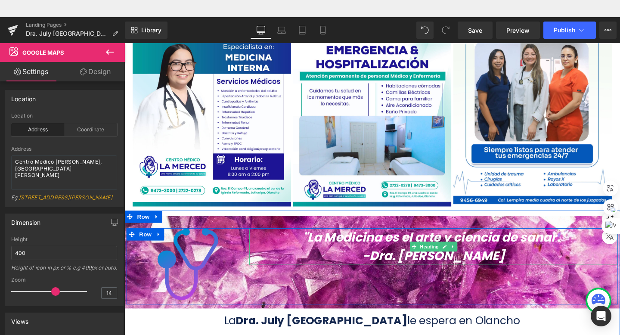
click at [506, 259] on icon "-Dra. [PERSON_NAME]" at bounding box center [450, 268] width 150 height 18
click at [514, 258] on h3 "-Dra. [PERSON_NAME]" at bounding box center [450, 267] width 388 height 19
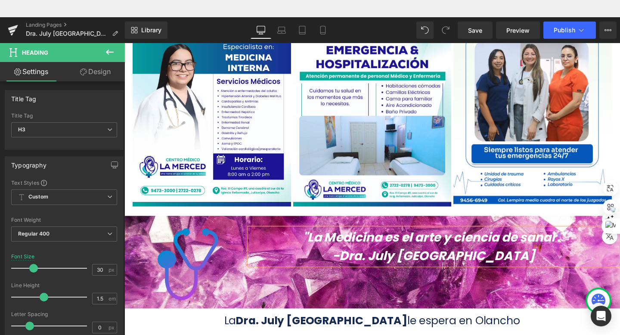
click at [577, 239] on icon ""La Medicina es el arte y ciencia de sanar."" at bounding box center [450, 248] width 276 height 18
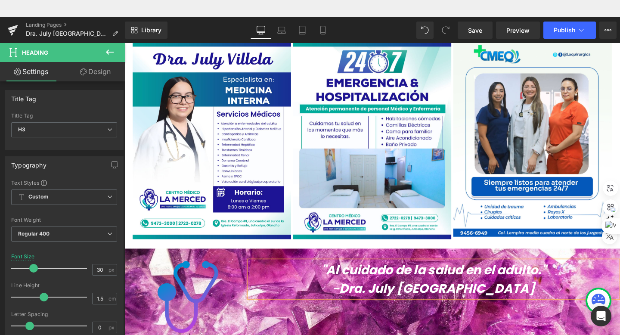
scroll to position [764, 0]
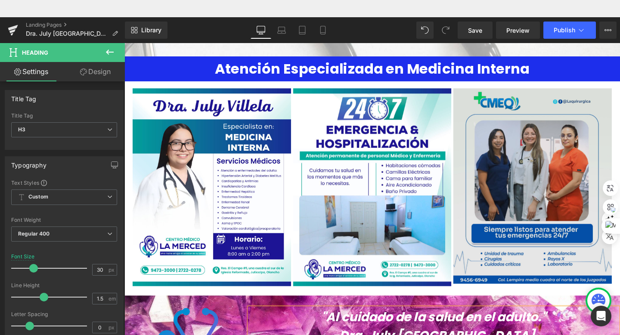
click at [522, 177] on img at bounding box center [553, 194] width 167 height 205
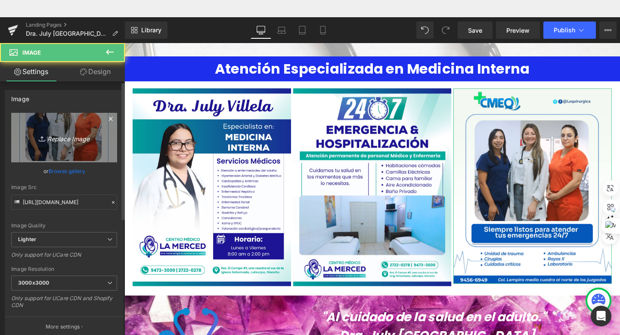
click at [90, 151] on link "Replace Image" at bounding box center [64, 138] width 106 height 50
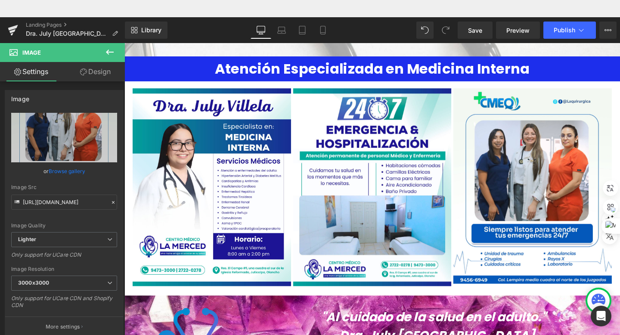
type input "C:\fakepath\CM La Merced [MEDICAL_DATA].png"
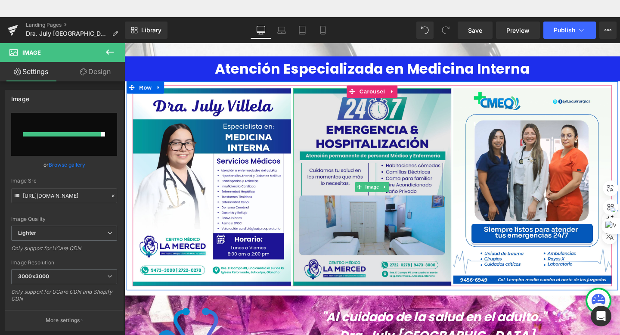
click at [373, 134] on img at bounding box center [385, 196] width 167 height 208
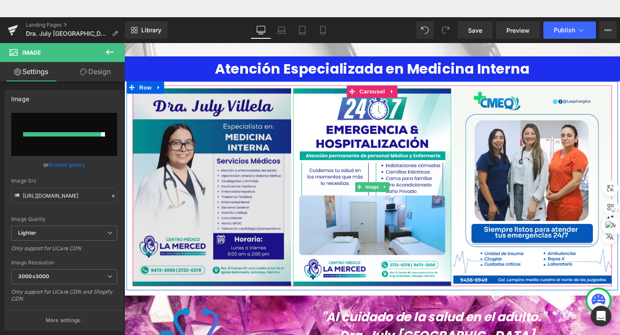
click at [514, 134] on img at bounding box center [553, 194] width 167 height 205
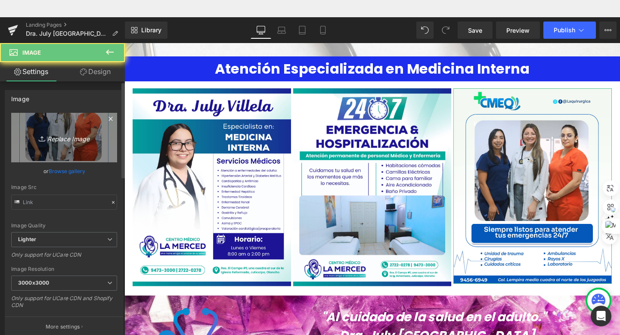
type input "[URL][DOMAIN_NAME]"
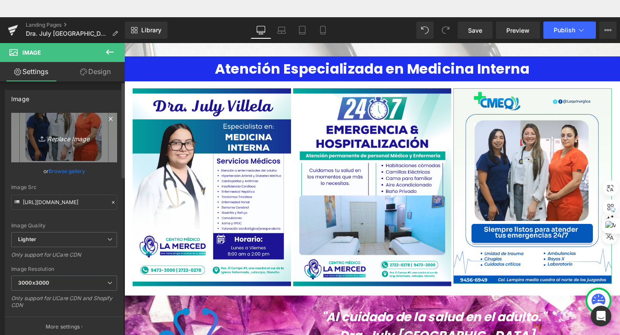
click at [75, 120] on link "Replace Image" at bounding box center [64, 138] width 106 height 50
type input "C:\fakepath\CM La Merced [MEDICAL_DATA].png"
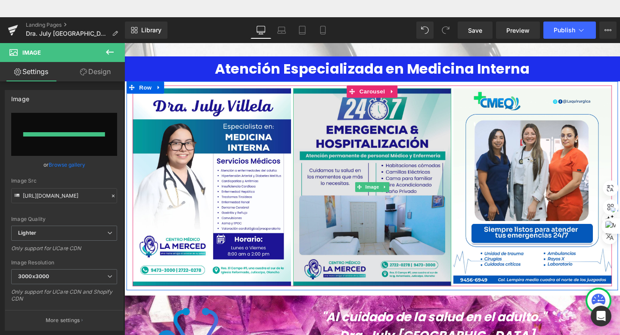
type input "[URL][DOMAIN_NAME]"
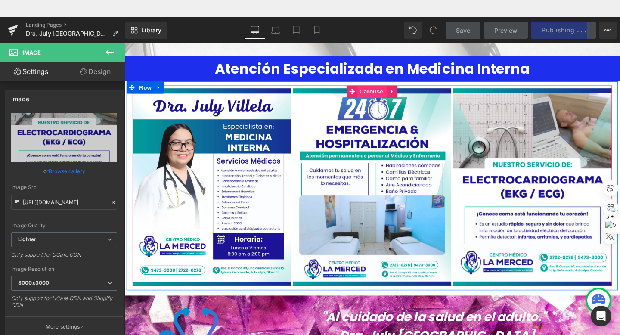
click at [388, 89] on span "Carousel" at bounding box center [385, 95] width 31 height 13
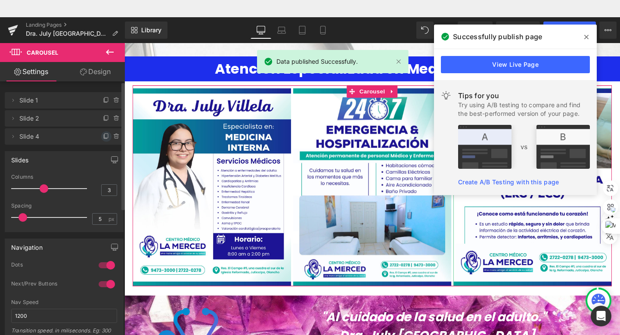
click at [101, 140] on span at bounding box center [106, 136] width 10 height 10
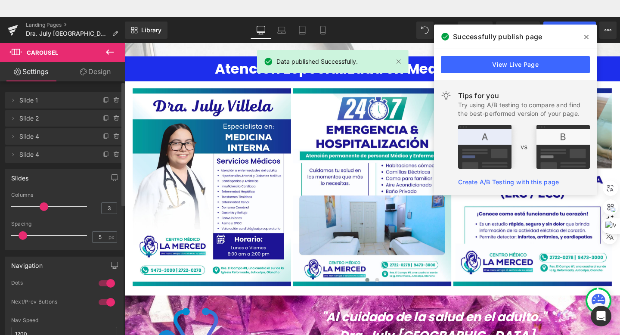
click at [587, 37] on icon at bounding box center [587, 37] width 4 height 4
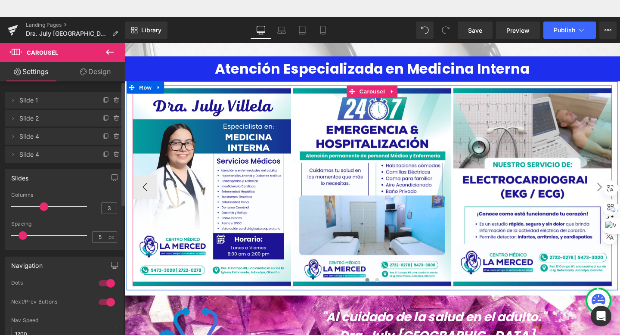
click at [612, 183] on button "›" at bounding box center [624, 196] width 26 height 26
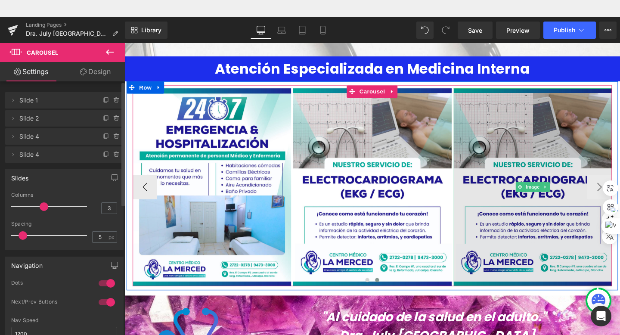
click at [578, 131] on img at bounding box center [554, 196] width 167 height 208
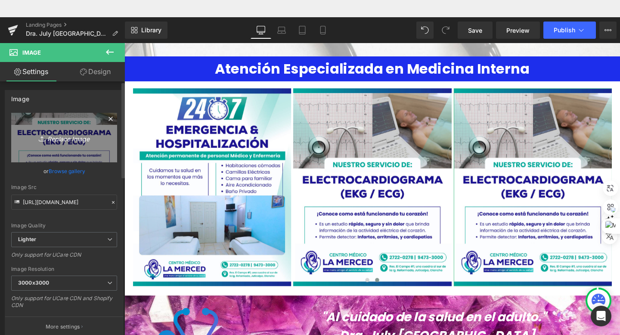
click at [65, 137] on icon "Replace Image" at bounding box center [64, 137] width 69 height 11
type input "C:\fakepath\Centro Médico La Merced Ubicación Juticalpa.png"
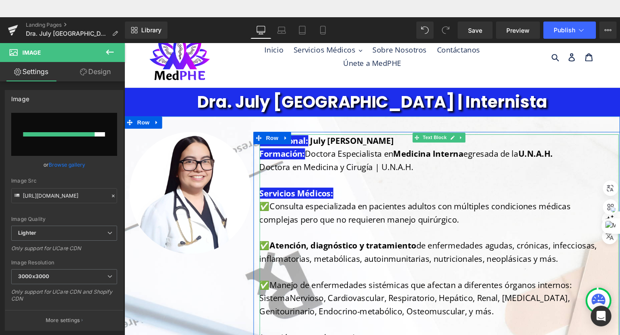
scroll to position [16, 0]
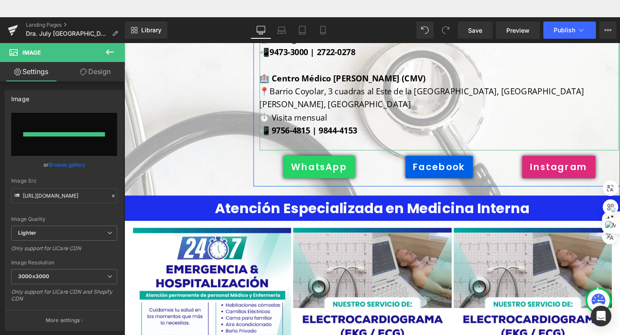
type input "[URL][DOMAIN_NAME]"
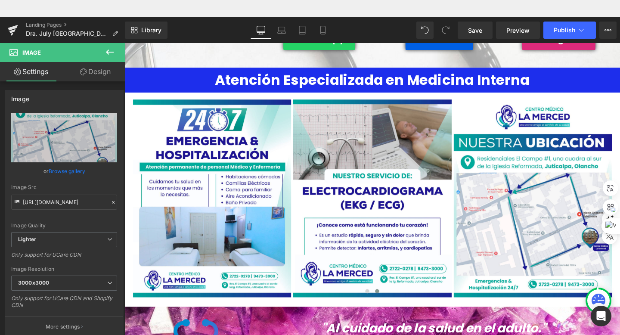
scroll to position [751, 0]
